Goal: Transaction & Acquisition: Subscribe to service/newsletter

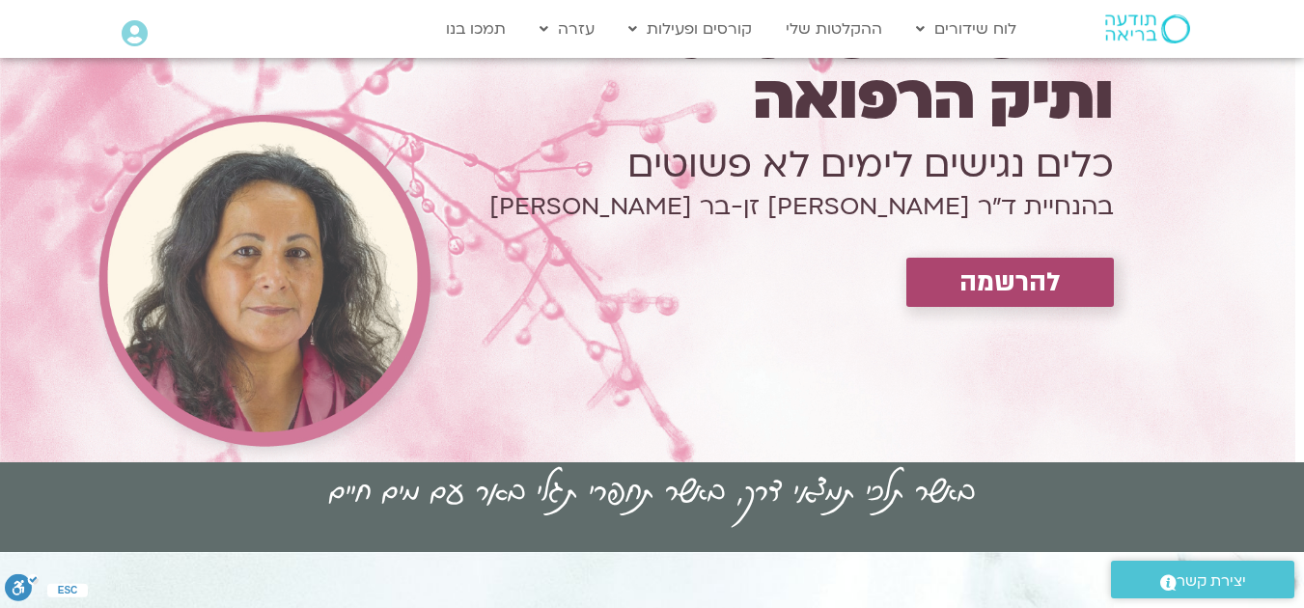
scroll to position [193, 0]
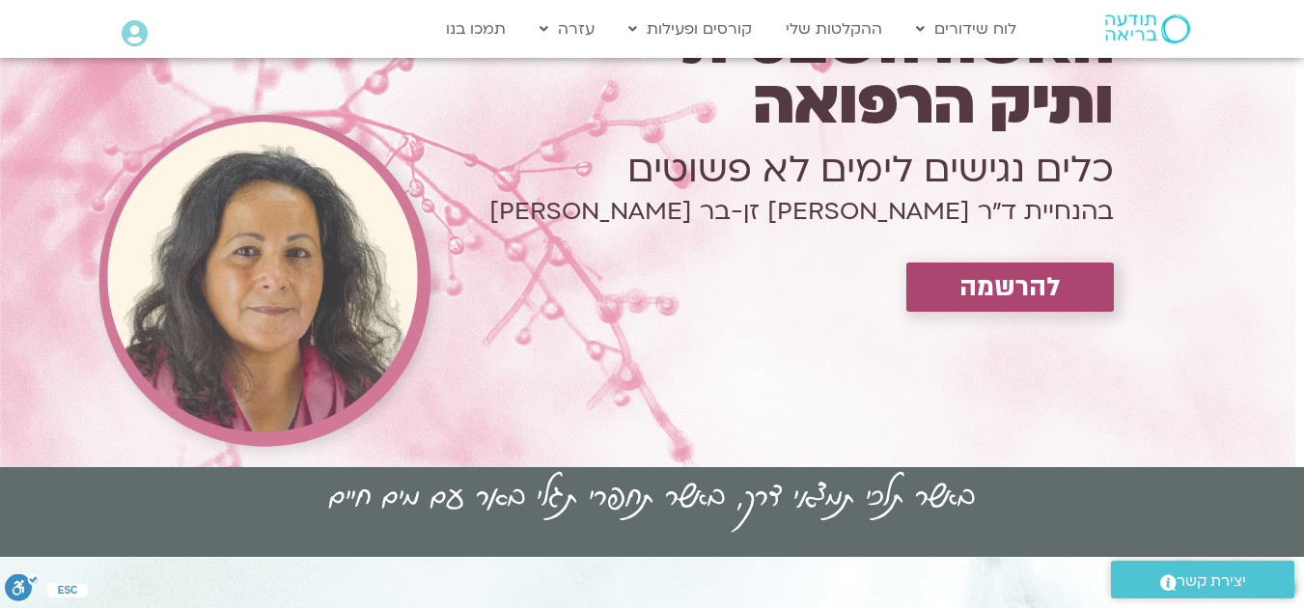
click at [995, 295] on span "להרשמה" at bounding box center [1010, 287] width 101 height 30
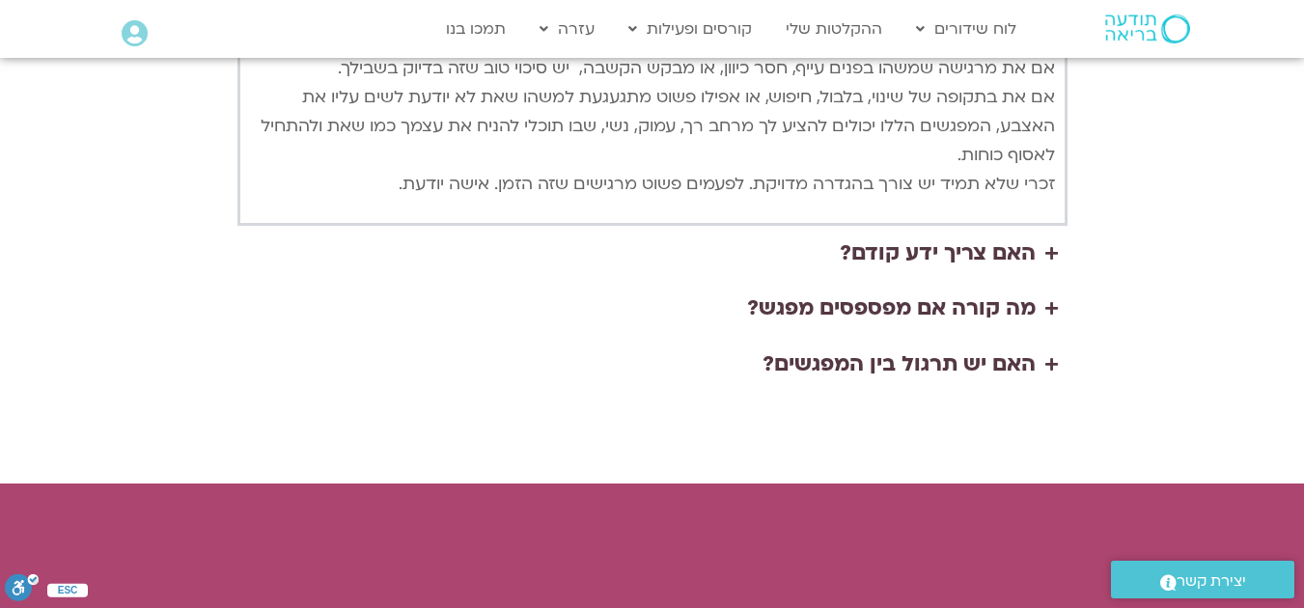
scroll to position [5102, 0]
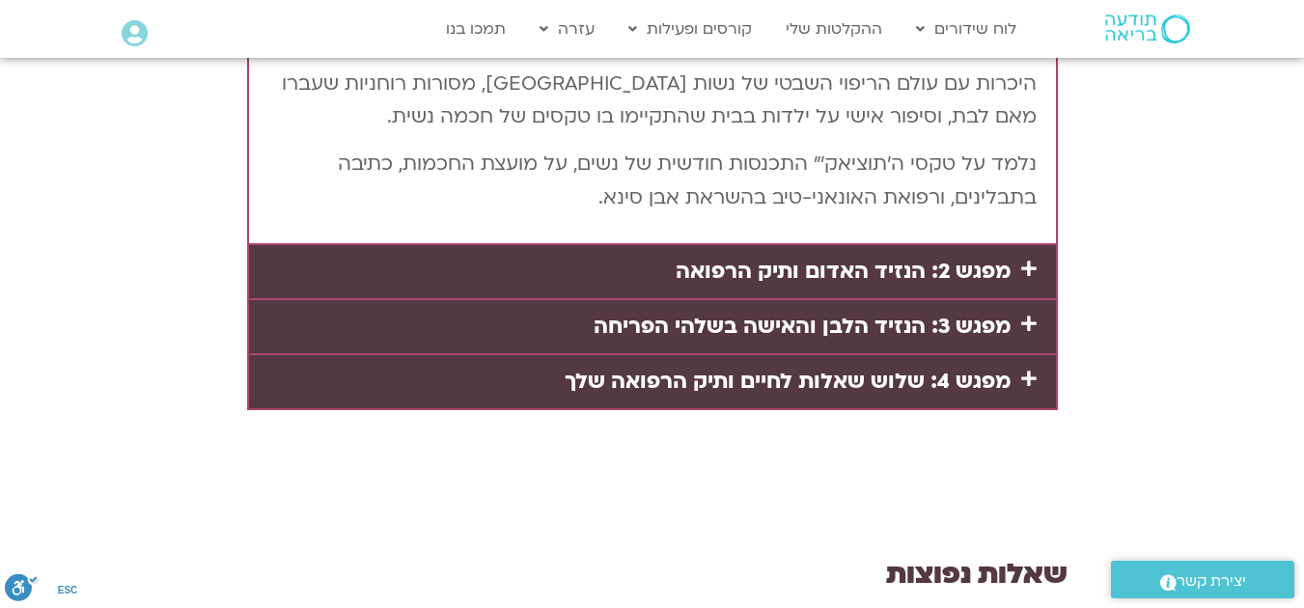
scroll to position [3750, 0]
